Goal: Navigation & Orientation: Find specific page/section

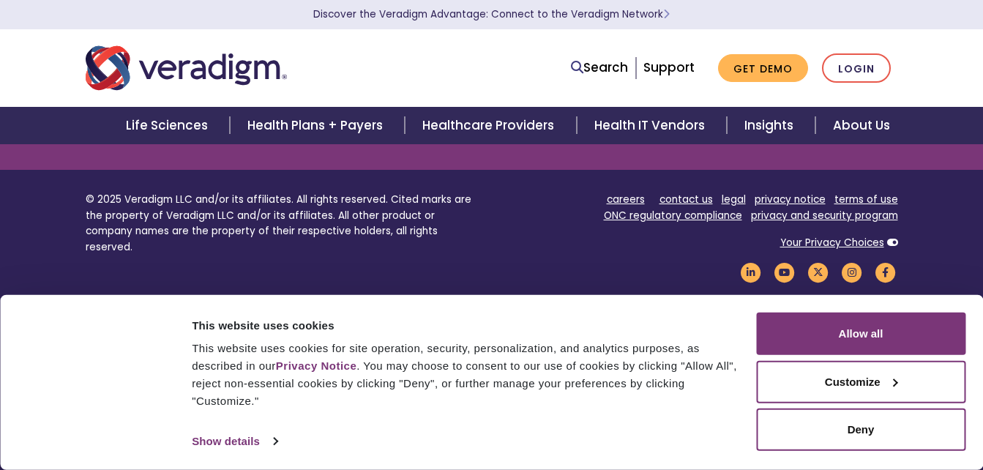
scroll to position [1873, 0]
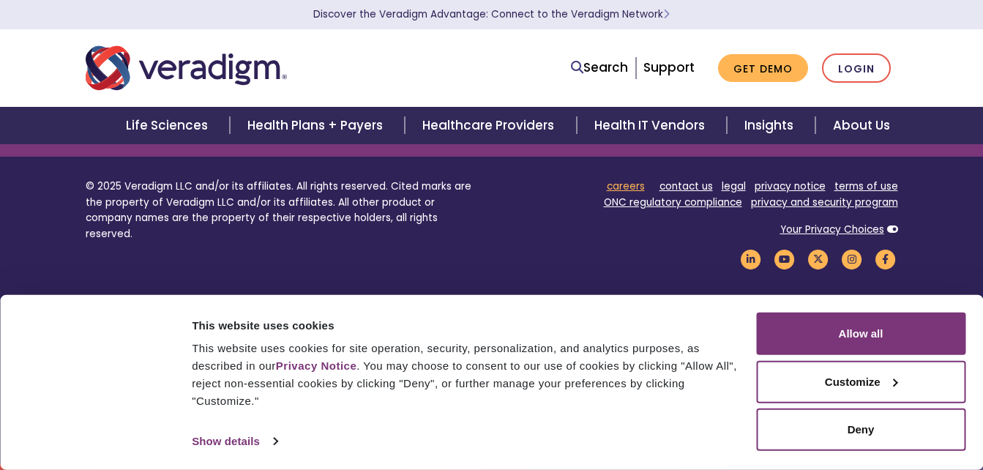
click at [621, 184] on link "careers" at bounding box center [626, 186] width 38 height 14
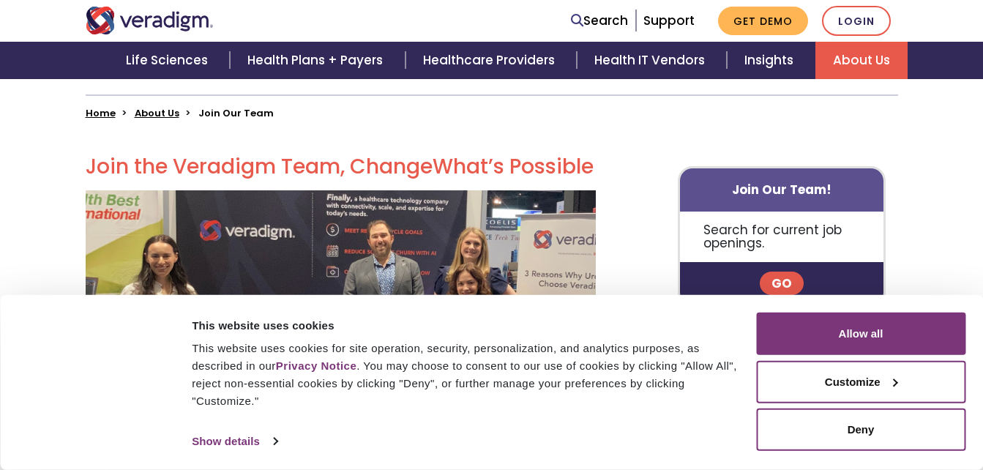
scroll to position [366, 0]
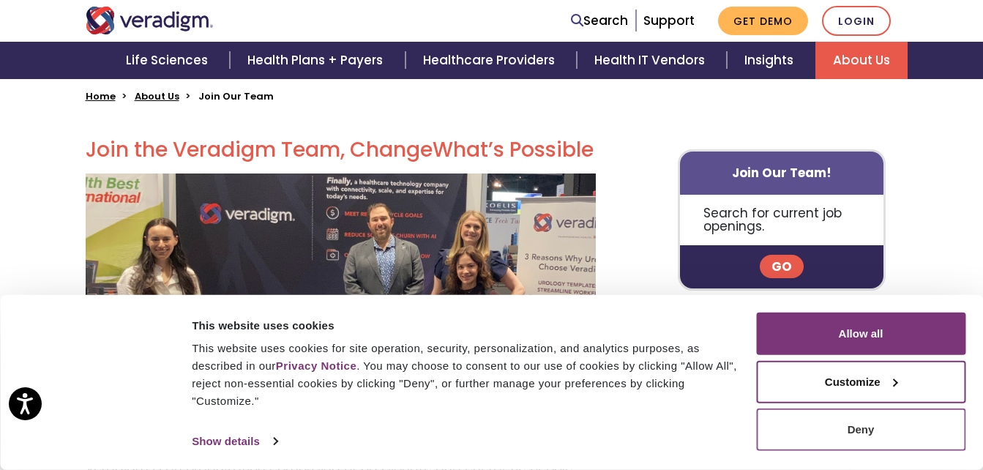
click at [893, 435] on button "Deny" at bounding box center [860, 429] width 209 height 42
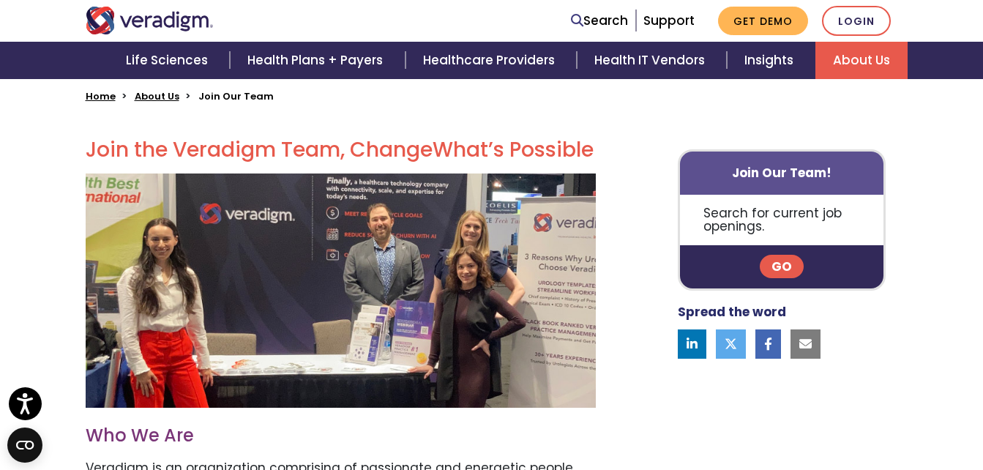
click at [768, 274] on link "Go" at bounding box center [781, 266] width 44 height 23
